Goal: Task Accomplishment & Management: Use online tool/utility

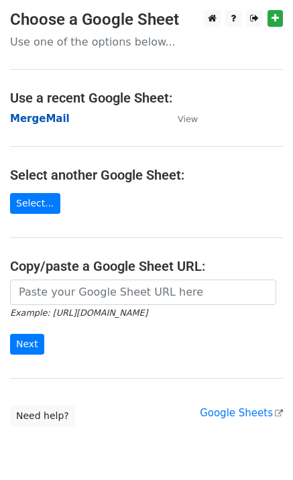
click at [54, 123] on strong "MergeMail" at bounding box center [40, 119] width 60 height 12
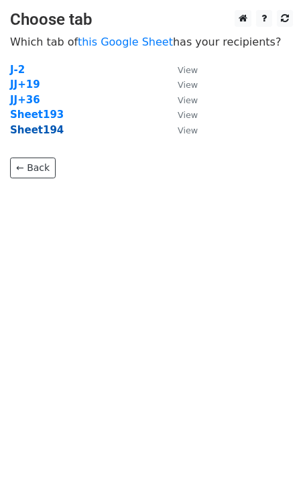
click at [48, 133] on strong "Sheet194" at bounding box center [37, 130] width 54 height 12
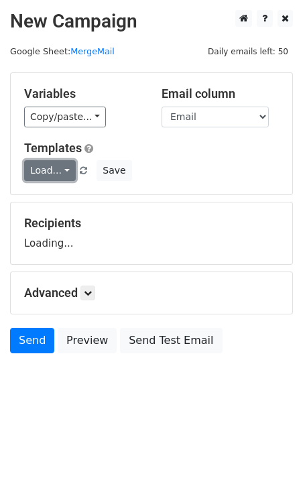
click at [46, 166] on link "Load..." at bounding box center [50, 170] width 52 height 21
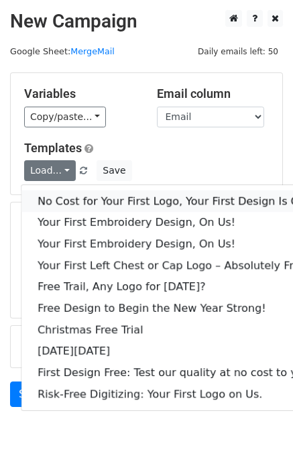
click at [64, 195] on link "No Cost for Your First Logo, Your First Design Is On Us!" at bounding box center [182, 200] width 322 height 21
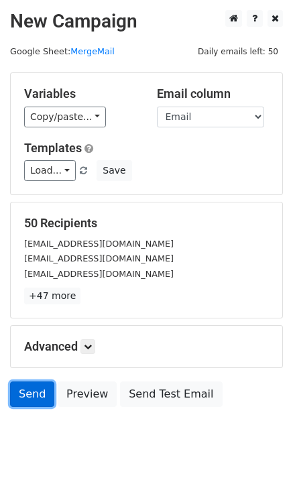
drag, startPoint x: 37, startPoint y: 399, endPoint x: 13, endPoint y: 411, distance: 27.0
click at [37, 399] on link "Send" at bounding box center [32, 393] width 44 height 25
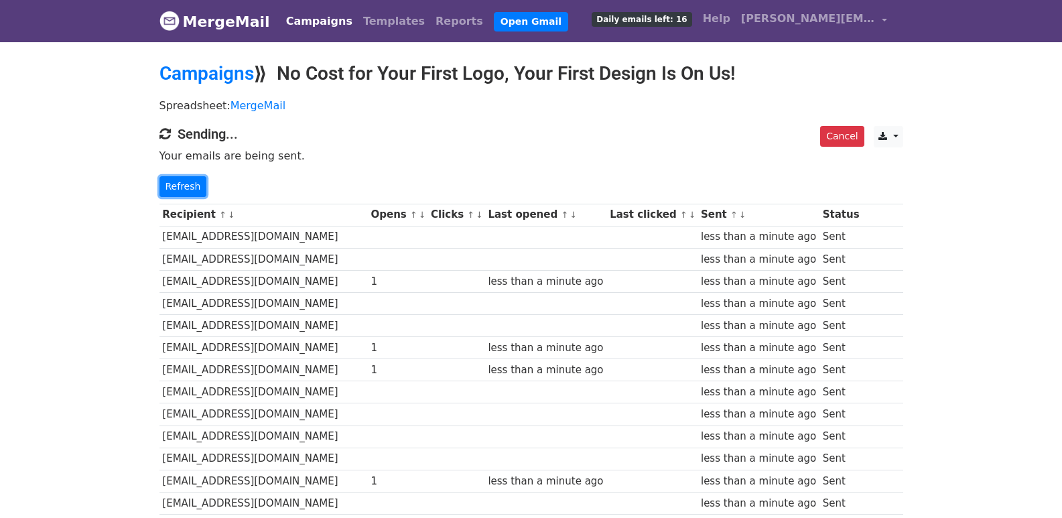
click at [180, 185] on link "Refresh" at bounding box center [183, 186] width 48 height 21
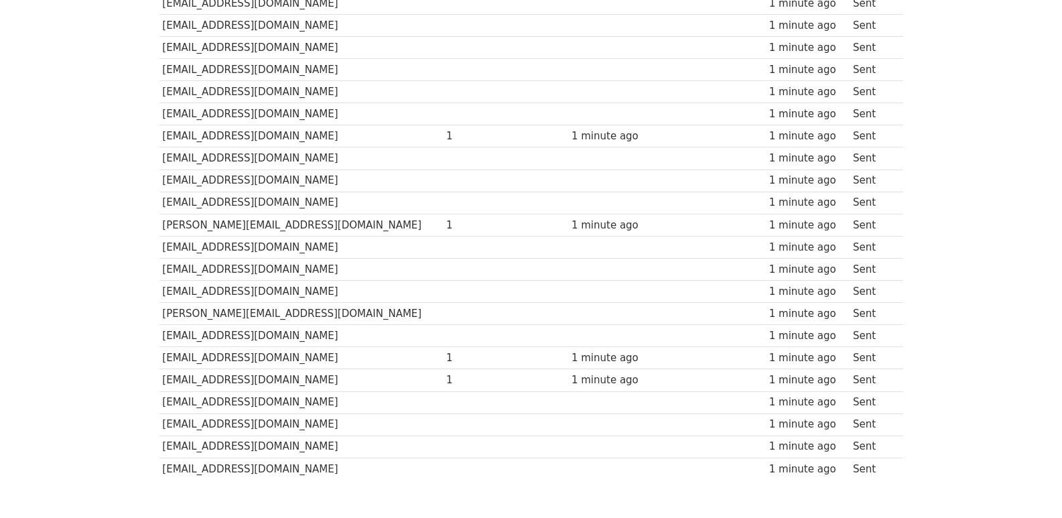
scroll to position [933, 0]
